Goal: Information Seeking & Learning: Learn about a topic

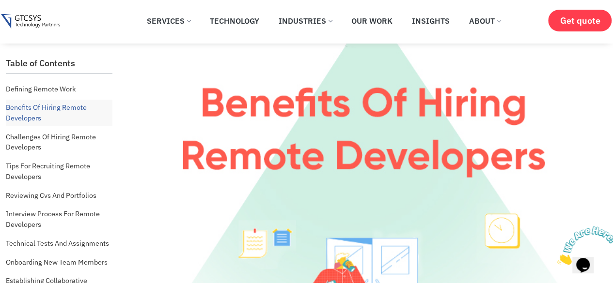
scroll to position [1744, 0]
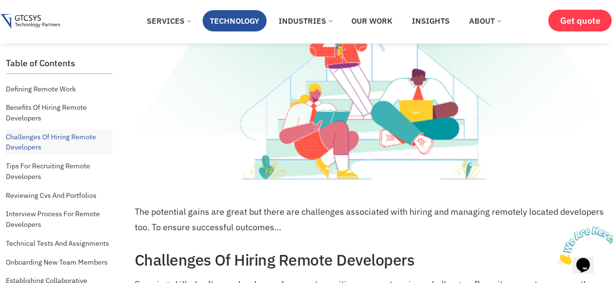
click at [255, 24] on link "Technology" at bounding box center [234, 20] width 64 height 21
